Goal: Navigation & Orientation: Find specific page/section

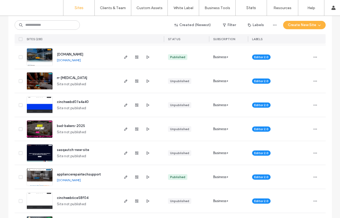
scroll to position [206, 0]
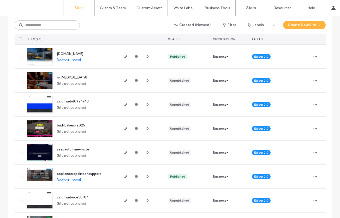
click at [39, 82] on img at bounding box center [40, 90] width 26 height 36
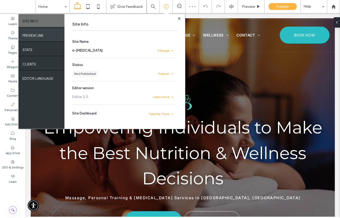
click at [47, 34] on div "PREVIEW LINK" at bounding box center [42, 34] width 46 height 13
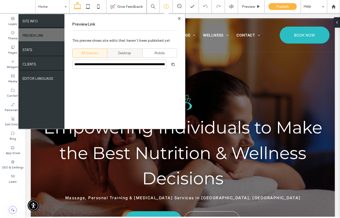
click at [120, 54] on span "Desktop" at bounding box center [124, 53] width 13 height 5
type input "**********"
click at [173, 67] on span "button" at bounding box center [173, 64] width 8 height 8
